Goal: Information Seeking & Learning: Learn about a topic

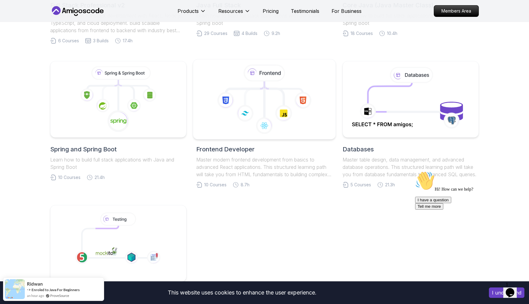
scroll to position [235, 0]
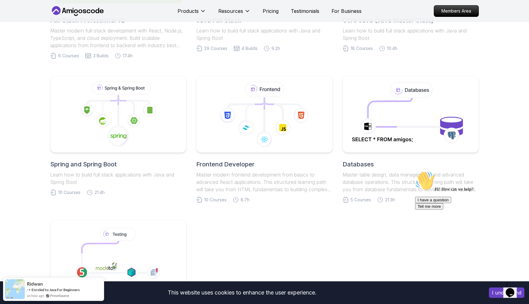
click at [125, 159] on link "Spring and Spring Boot Learn how to build full stack applications with Java and…" at bounding box center [118, 135] width 136 height 119
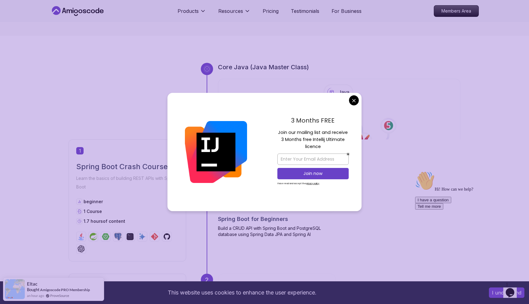
scroll to position [172, 0]
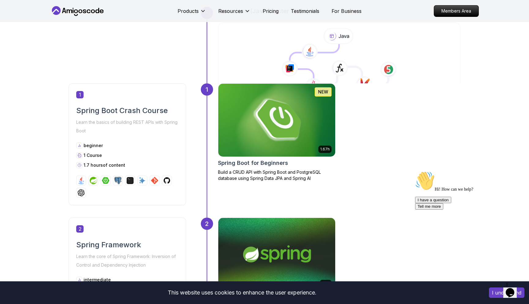
scroll to position [227, 0]
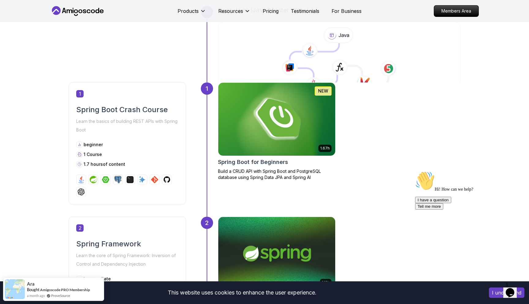
click at [496, 293] on button "I understand" at bounding box center [507, 292] width 36 height 10
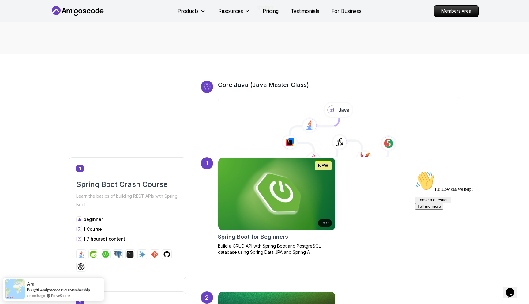
scroll to position [147, 0]
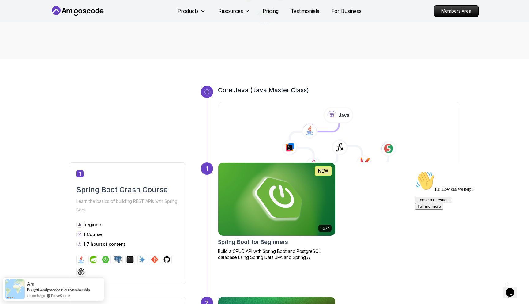
click at [297, 216] on img at bounding box center [276, 199] width 123 height 77
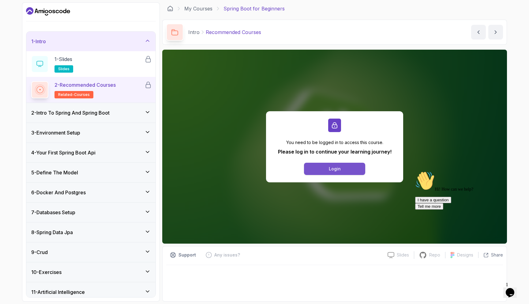
click at [328, 167] on button "Login" at bounding box center [334, 169] width 61 height 12
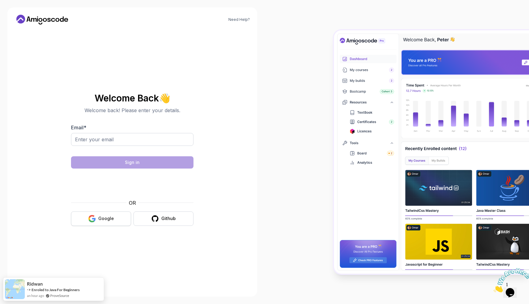
click at [119, 218] on button "Google" at bounding box center [101, 218] width 60 height 14
